Goal: Information Seeking & Learning: Learn about a topic

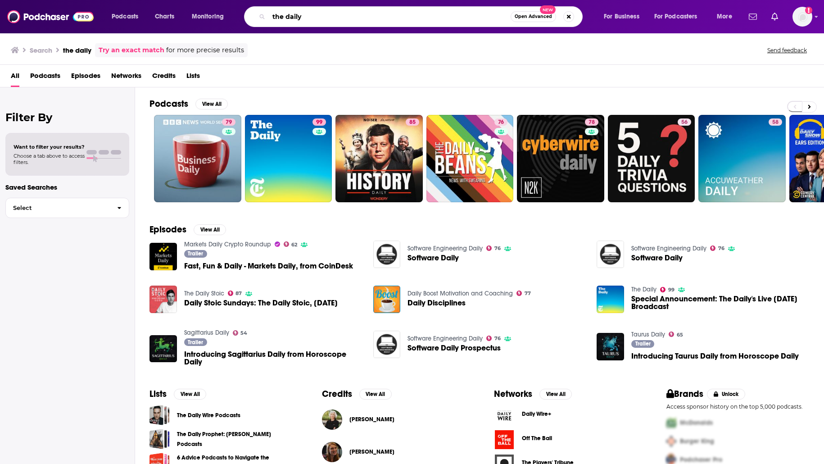
drag, startPoint x: 306, startPoint y: 13, endPoint x: 200, endPoint y: 21, distance: 106.2
click at [201, 21] on div "Podcasts Charts Monitoring the daily Open Advanced New For Business For Podcast…" at bounding box center [423, 16] width 636 height 21
type input "fp&a [DATE]"
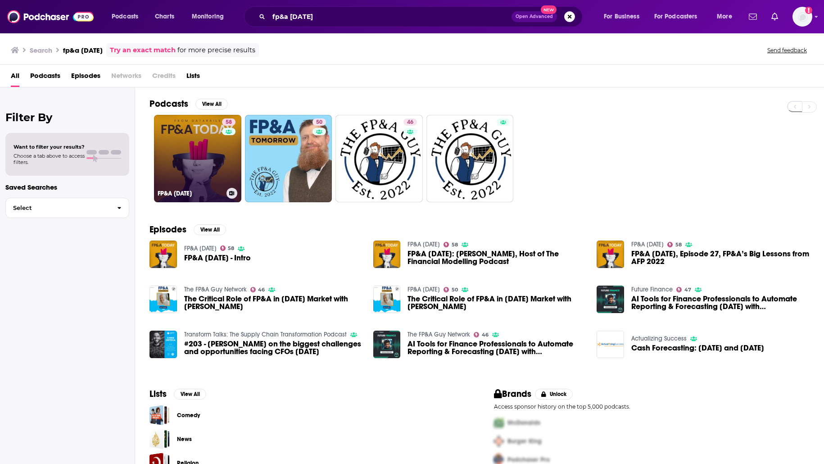
click at [209, 166] on link "58 FP&A [DATE]" at bounding box center [197, 158] width 87 height 87
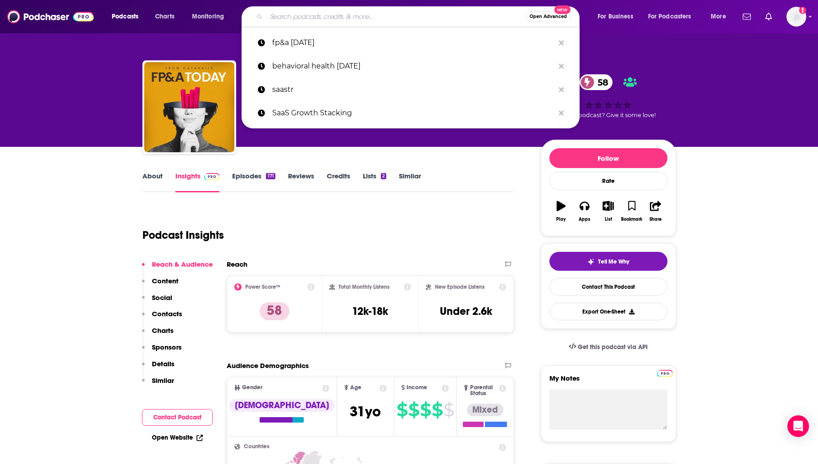
click at [363, 20] on input "Search podcasts, credits, & more..." at bounding box center [395, 16] width 259 height 14
paste input "Trading [DATE] - Navigating Trends in Capital Markets"
type input "Trading [DATE] - Navigating Trends in Capital Markets"
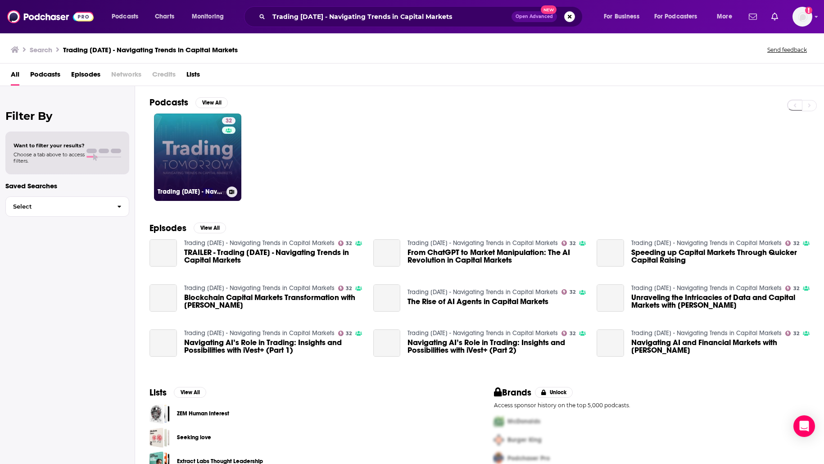
click at [178, 155] on link "32 Trading [DATE] - Navigating Trends in Capital Markets" at bounding box center [197, 157] width 87 height 87
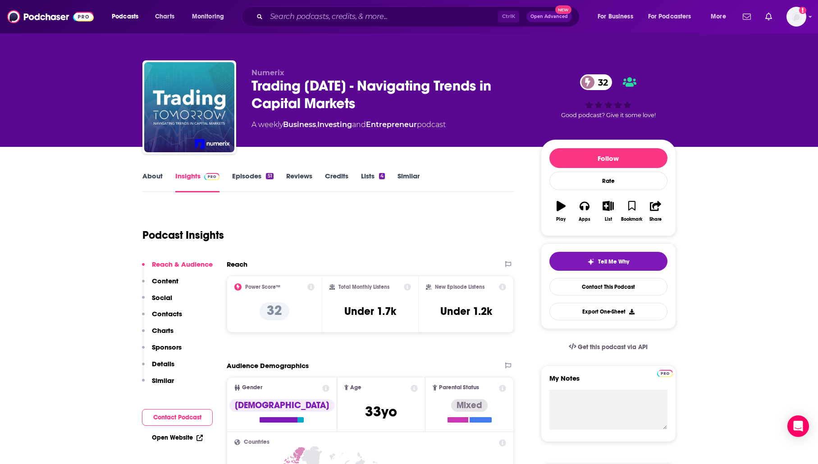
click at [380, 227] on div "Podcast Insights" at bounding box center [324, 230] width 364 height 46
